Goal: Navigation & Orientation: Go to known website

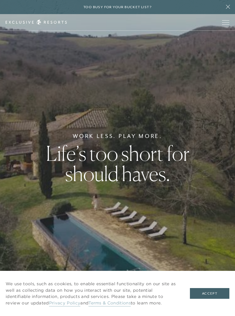
click at [228, 22] on span "Open navigation" at bounding box center [225, 22] width 7 height 0
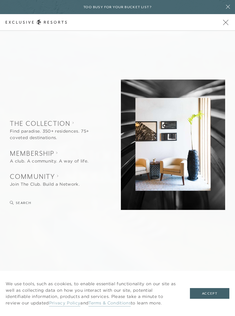
click at [227, 5] on icon at bounding box center [228, 7] width 11 height 5
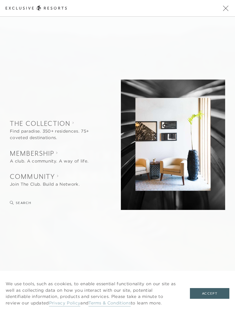
click at [214, 298] on button "Accept" at bounding box center [209, 293] width 39 height 11
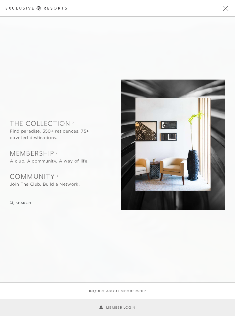
scroll to position [3, 0]
click at [121, 310] on link "Member Login" at bounding box center [117, 307] width 36 height 5
